Goal: Check status: Check status

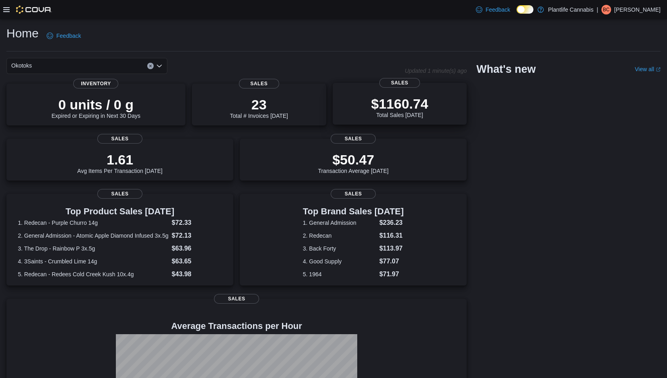
click at [410, 108] on p "$1160.74" at bounding box center [399, 104] width 57 height 16
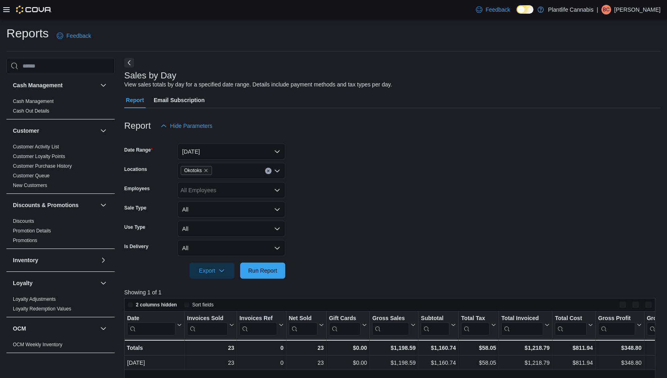
scroll to position [246, 0]
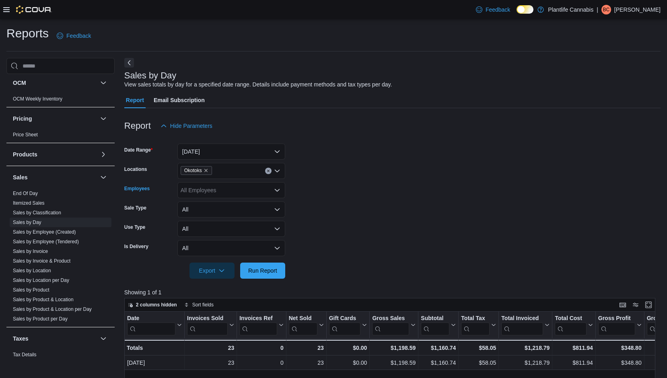
click at [217, 193] on div "All Employees" at bounding box center [231, 190] width 108 height 16
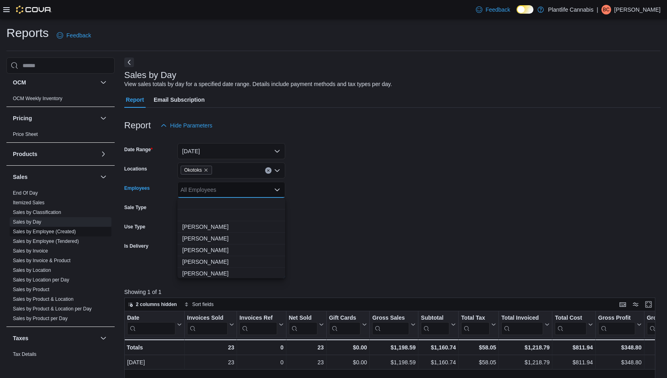
drag, startPoint x: 64, startPoint y: 240, endPoint x: 82, endPoint y: 234, distance: 19.1
click at [64, 240] on link "Sales by Employee (Tendered)" at bounding box center [46, 242] width 66 height 6
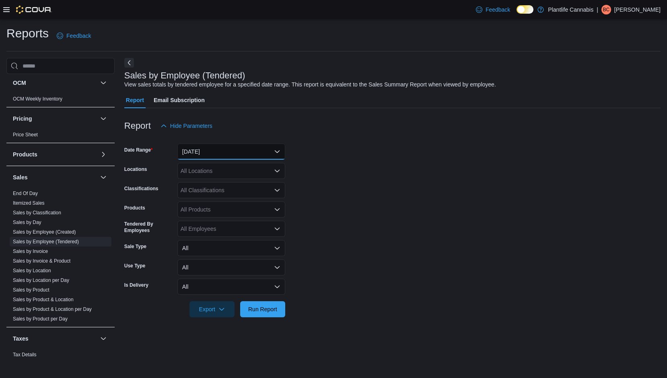
click at [214, 157] on button "Yesterday" at bounding box center [231, 152] width 108 height 16
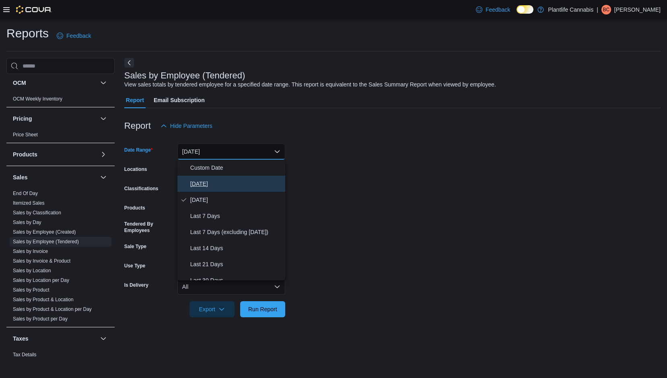
drag, startPoint x: 219, startPoint y: 181, endPoint x: 291, endPoint y: 177, distance: 71.7
click at [220, 181] on span "Today" at bounding box center [236, 184] width 92 height 10
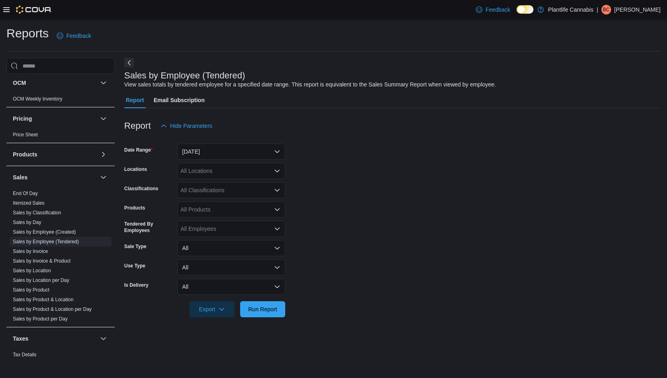
click at [324, 177] on form "Date Range Today Locations All Locations Classifications All Classifications Pr…" at bounding box center [392, 226] width 536 height 184
click at [251, 173] on div "All Locations" at bounding box center [231, 171] width 108 height 16
type input "***"
drag, startPoint x: 256, startPoint y: 184, endPoint x: 362, endPoint y: 184, distance: 106.2
click at [260, 184] on div "Okotoks" at bounding box center [231, 185] width 98 height 8
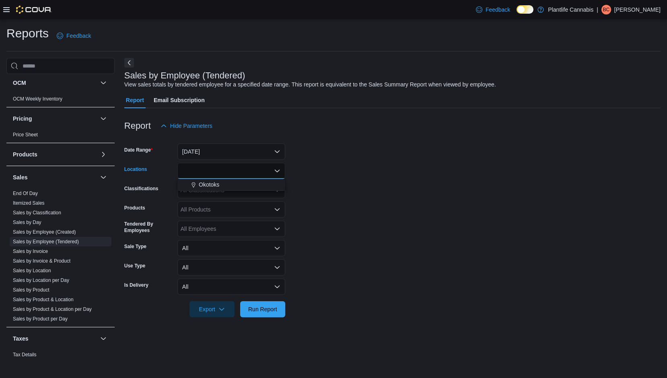
drag, startPoint x: 362, startPoint y: 184, endPoint x: 352, endPoint y: 184, distance: 10.1
click at [356, 184] on form "Date Range Today Locations Combo box. Selected. oko. Selected. Combo box input.…" at bounding box center [392, 226] width 536 height 184
click at [223, 190] on div "All Classifications" at bounding box center [231, 190] width 108 height 16
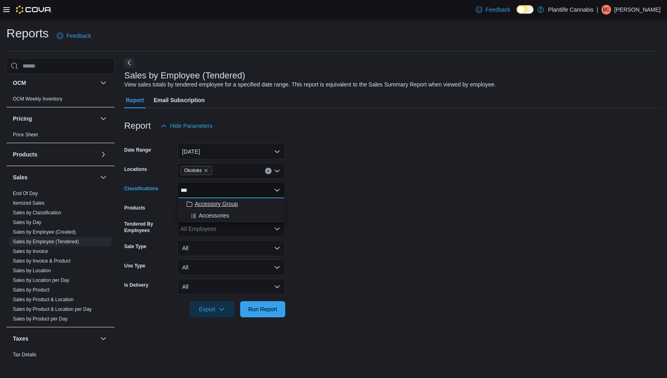
type input "***"
click at [247, 207] on div "Accessory Group" at bounding box center [231, 204] width 98 height 8
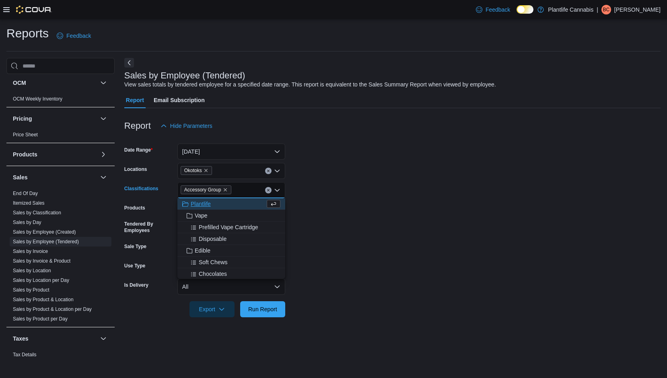
drag, startPoint x: 355, startPoint y: 204, endPoint x: 340, endPoint y: 210, distance: 16.4
click at [354, 204] on form "Date Range Today Locations Okotoks Classifications Accessory Group Combo box. S…" at bounding box center [392, 226] width 536 height 184
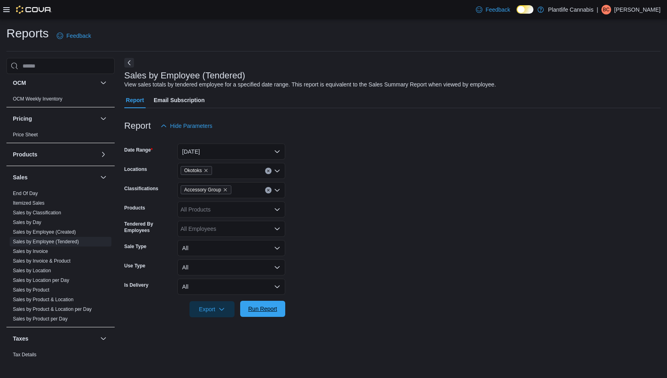
click at [271, 306] on span "Run Report" at bounding box center [262, 309] width 29 height 8
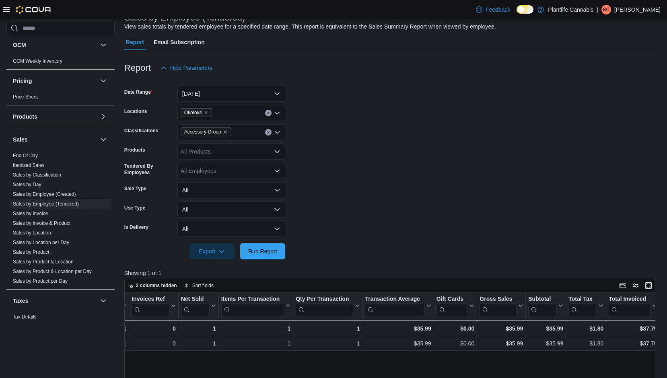
scroll to position [0, 119]
click at [34, 157] on link "End Of Day" at bounding box center [25, 156] width 25 height 6
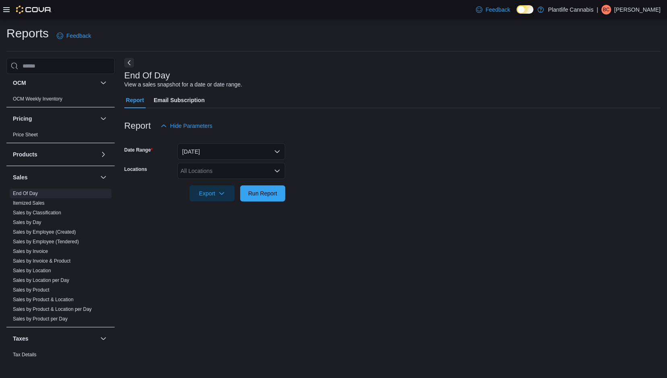
click at [248, 177] on div "All Locations" at bounding box center [231, 171] width 108 height 16
type input "***"
click at [264, 188] on div "Okotoks" at bounding box center [231, 185] width 98 height 8
click at [340, 187] on form "Date Range Today Locations Combo box. Selected. oko. Selected. Combo box input.…" at bounding box center [392, 168] width 536 height 68
click at [270, 190] on span "Run Report" at bounding box center [262, 193] width 29 height 8
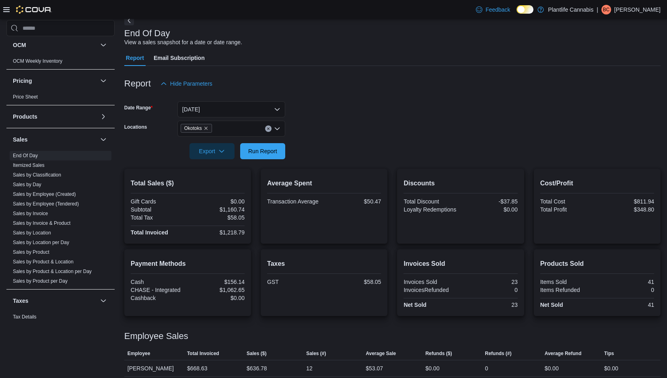
scroll to position [64, 0]
